Goal: Find contact information

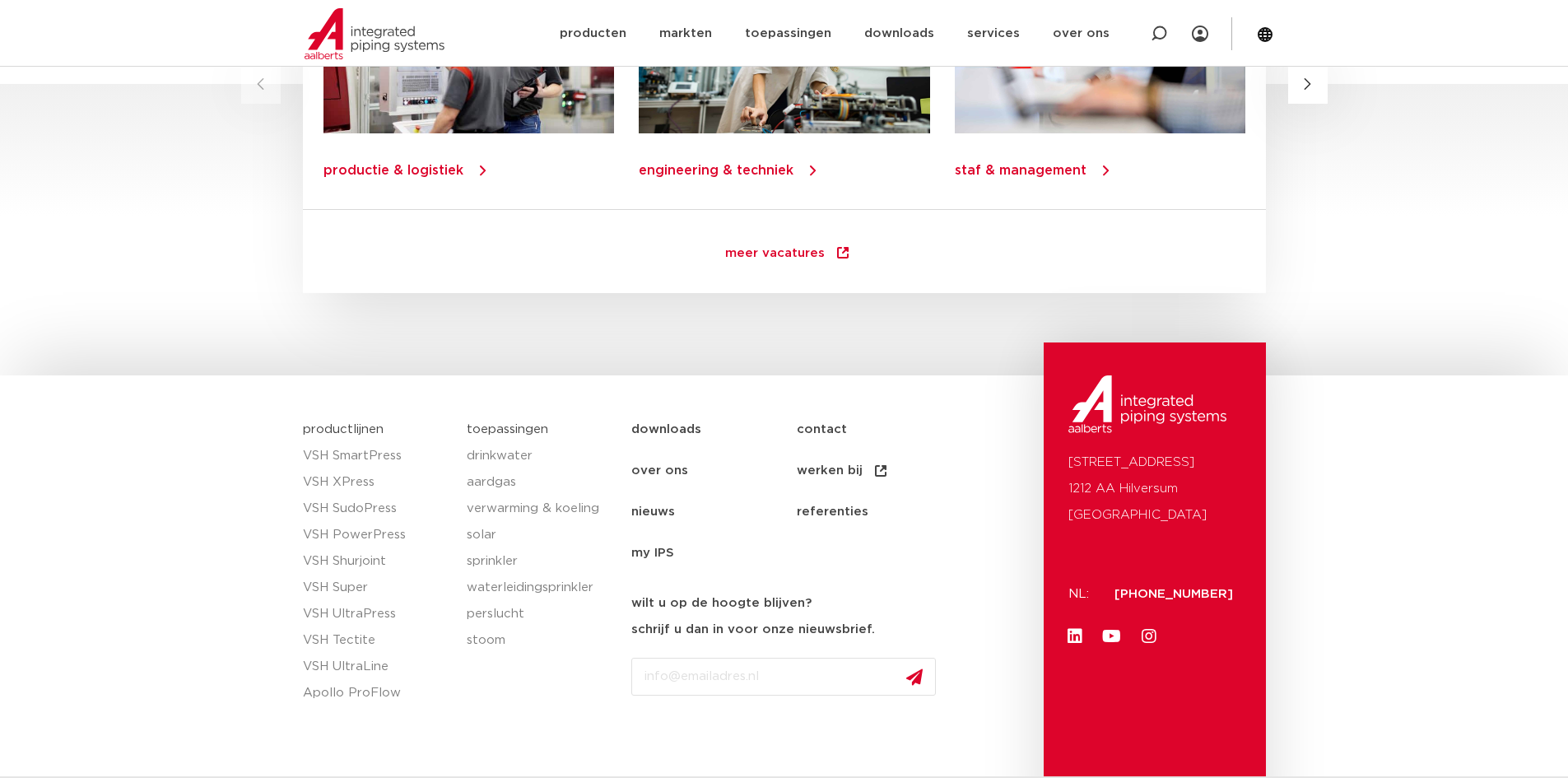
scroll to position [2305, 0]
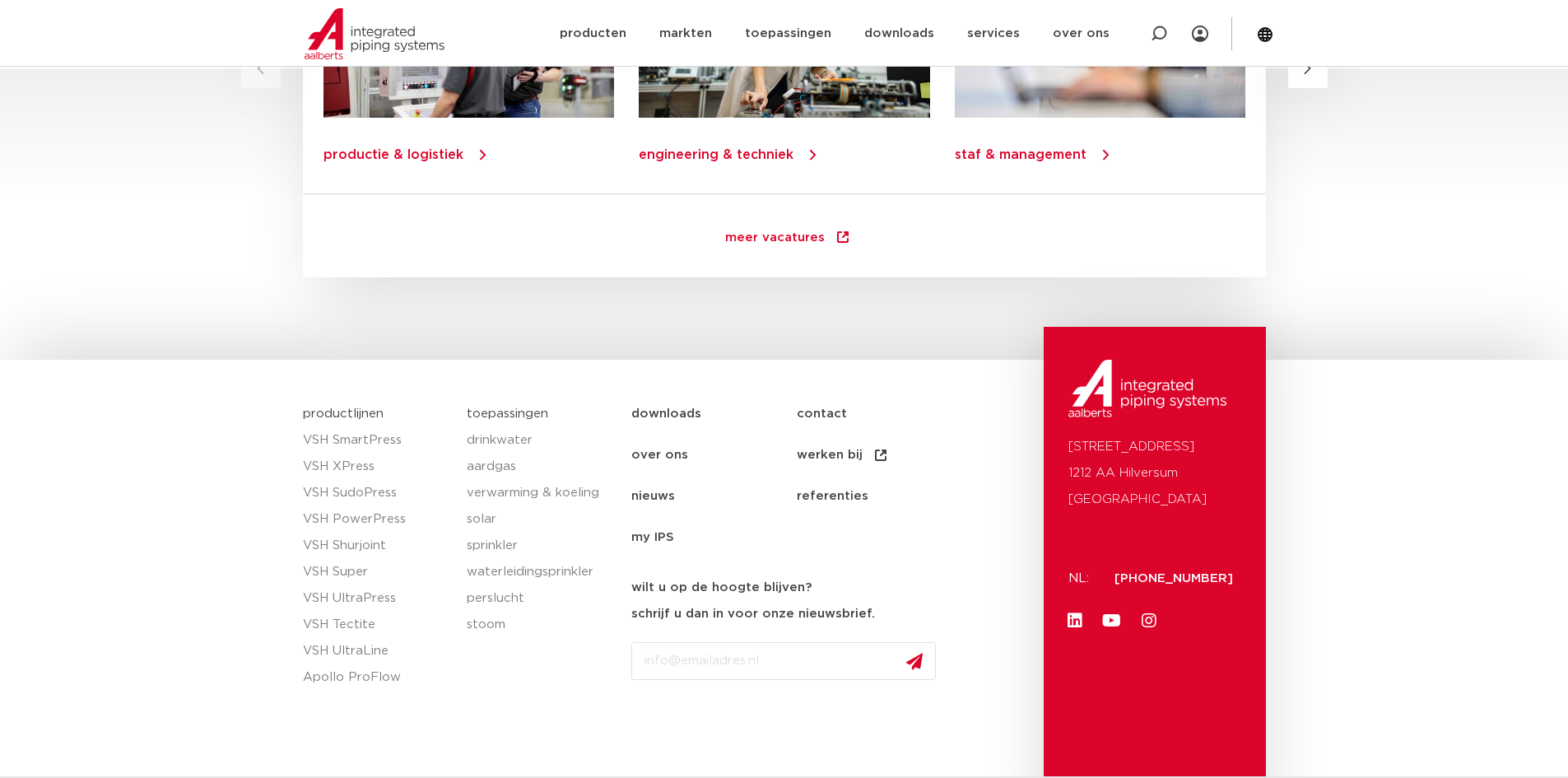
click at [816, 412] on link "contact" at bounding box center [880, 414] width 165 height 42
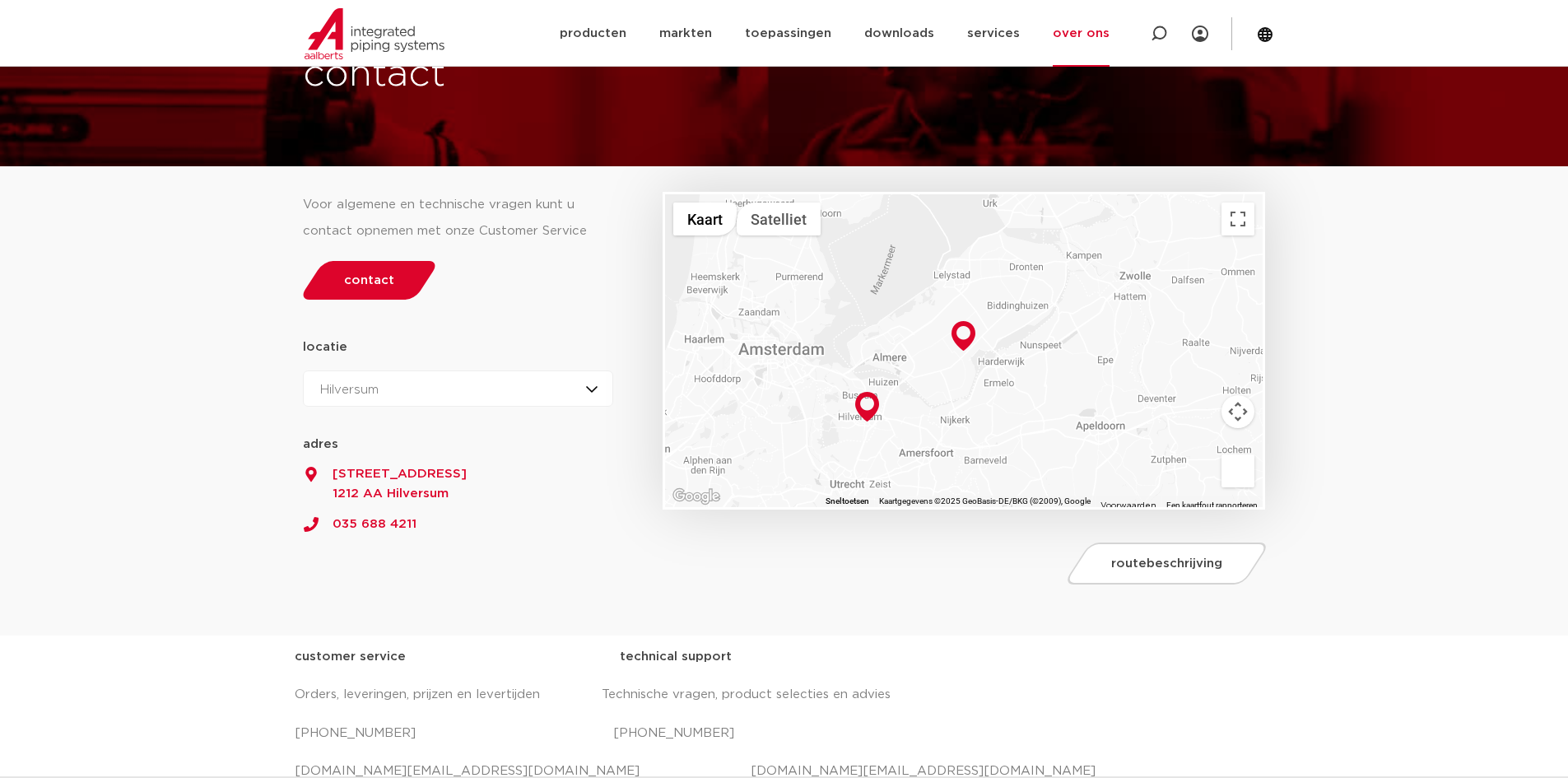
scroll to position [330, 0]
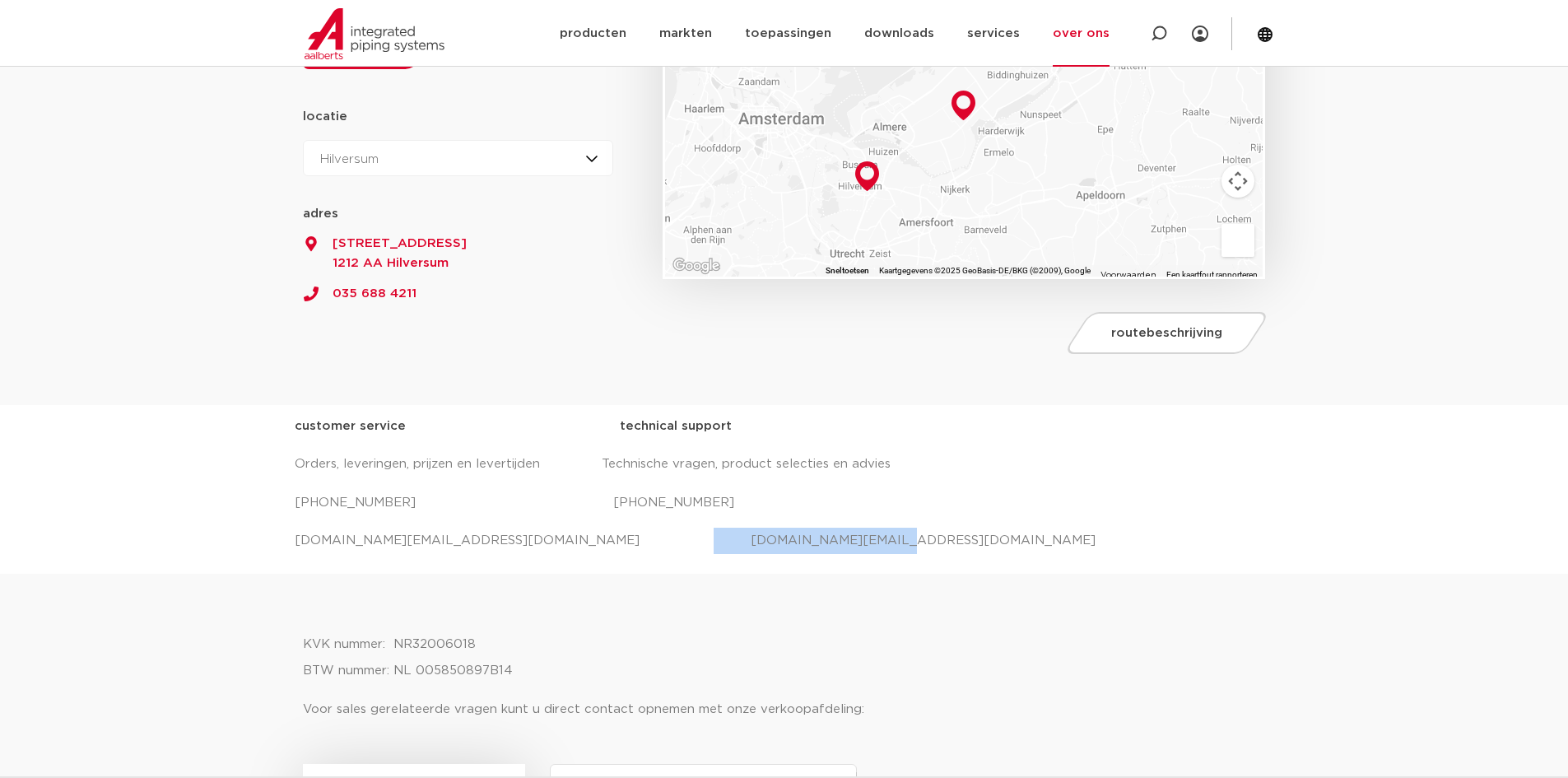
drag, startPoint x: 798, startPoint y: 536, endPoint x: 602, endPoint y: 537, distance: 196.0
click at [602, 537] on p "[DOMAIN_NAME][EMAIL_ADDRESS][DOMAIN_NAME] [DOMAIN_NAME][EMAIL_ADDRESS][DOMAIN_N…" at bounding box center [785, 541] width 980 height 27
click at [1467, 568] on div "customer service technical support Orders, leveringen, prijzen en levertijden T…" at bounding box center [784, 489] width 1568 height 169
